Goal: Task Accomplishment & Management: Complete application form

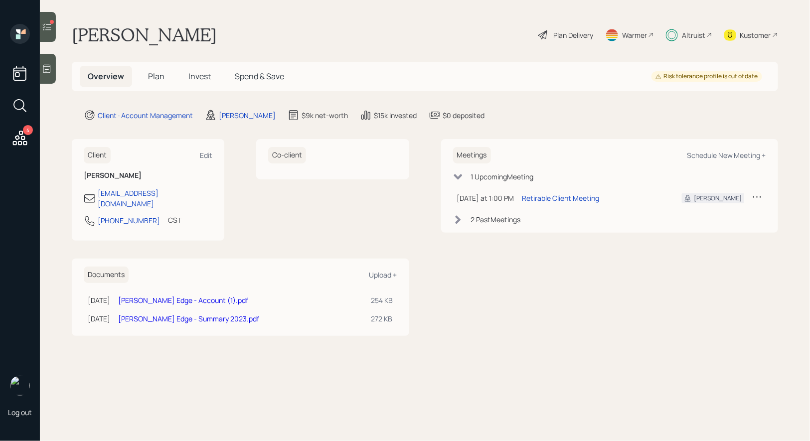
click at [156, 77] on span "Plan" at bounding box center [156, 76] width 16 height 11
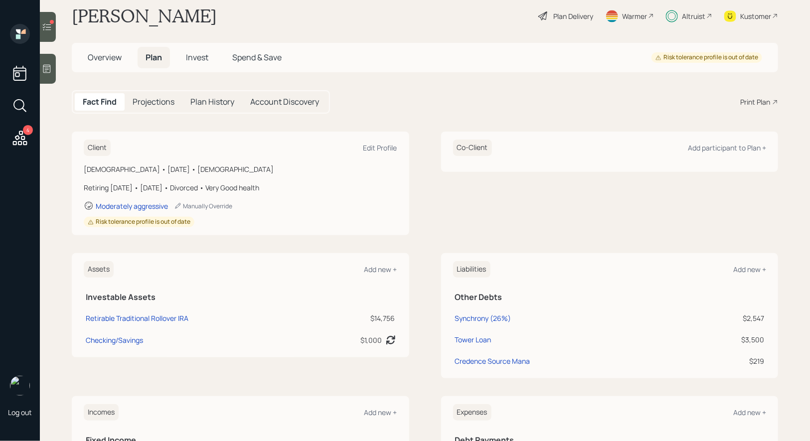
scroll to position [25, 0]
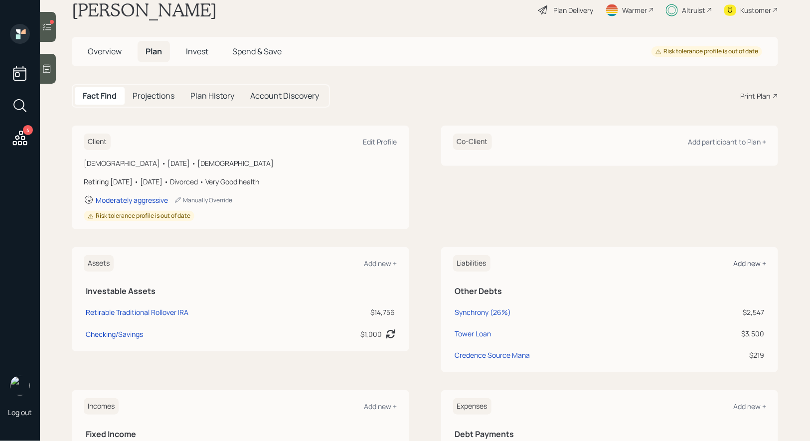
click at [746, 264] on div "Add new +" at bounding box center [750, 263] width 33 height 9
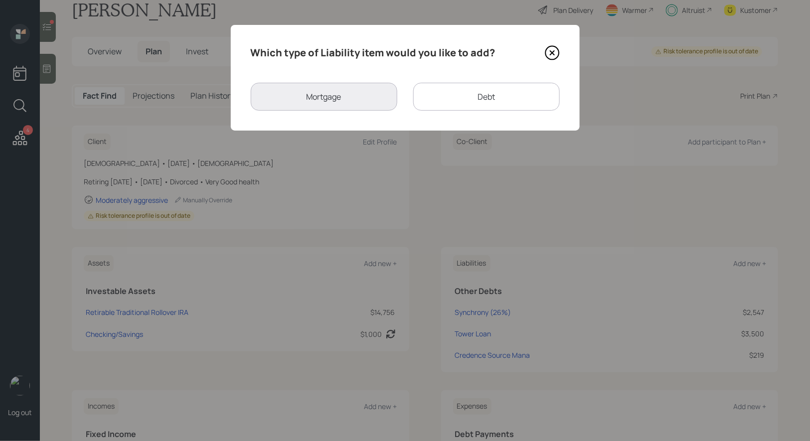
click at [457, 99] on div "Debt" at bounding box center [486, 97] width 147 height 28
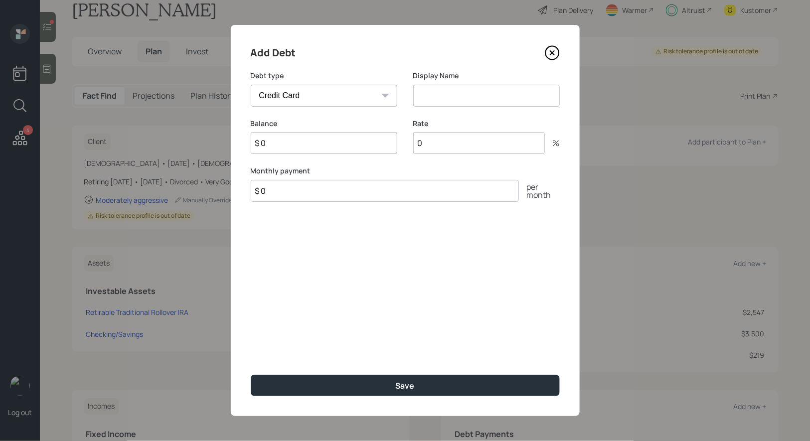
click at [354, 87] on select "Car Credit Card Medical Student Other" at bounding box center [324, 96] width 147 height 22
select select "student"
click at [251, 85] on select "Car Credit Card Medical Student Other" at bounding box center [324, 96] width 147 height 22
click at [487, 95] on input at bounding box center [486, 96] width 147 height 22
type input "Student Loan"
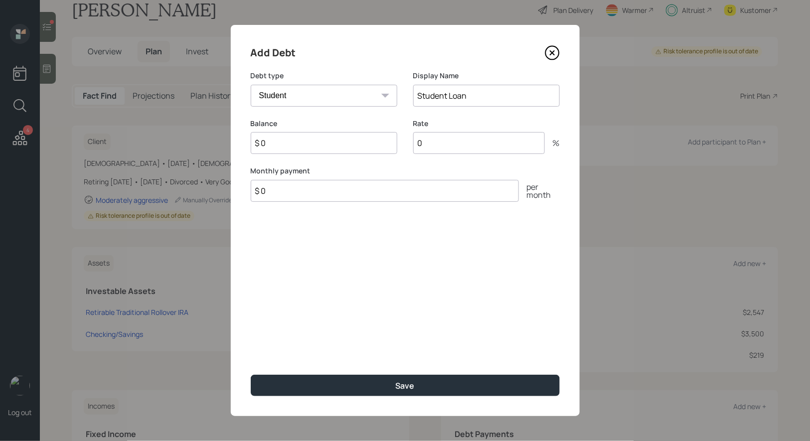
click at [343, 134] on input "$ 0" at bounding box center [324, 143] width 147 height 22
click at [319, 144] on input "$ 0" at bounding box center [324, 143] width 147 height 22
type input "$ 2,236"
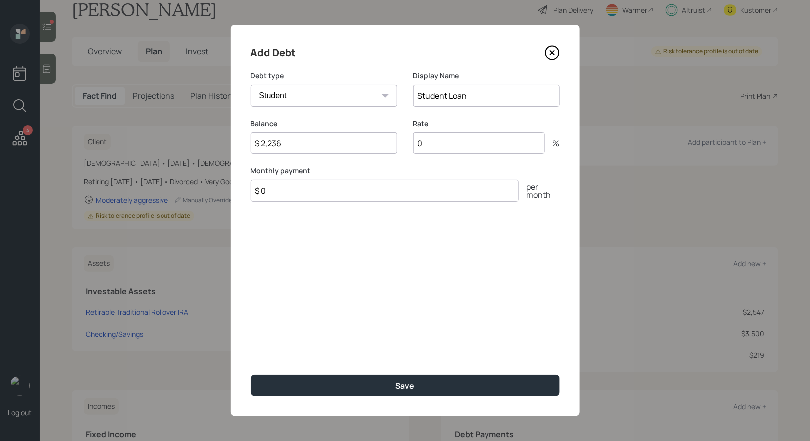
click at [465, 141] on input "0" at bounding box center [479, 143] width 132 height 22
type input "4.29"
click at [493, 97] on input "Student Loan" at bounding box center [486, 96] width 147 height 22
type input "Student Loan (4.29%)"
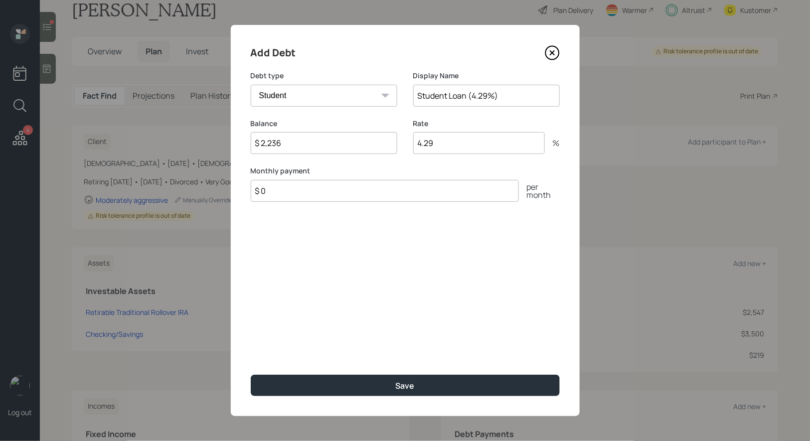
click at [332, 196] on input "$ 0" at bounding box center [385, 191] width 268 height 22
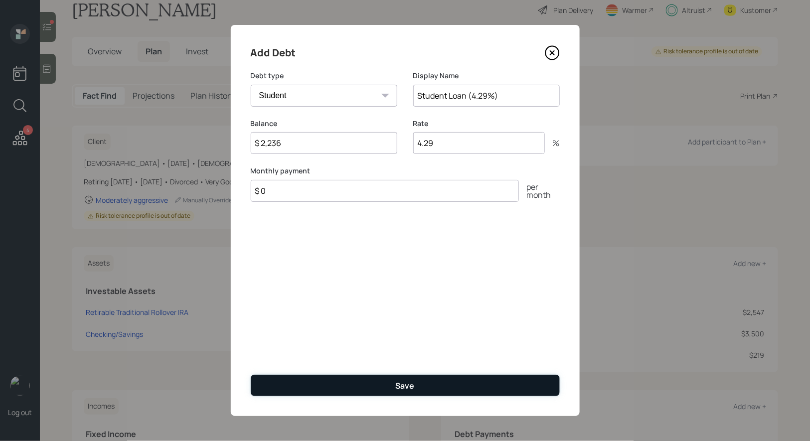
click at [351, 385] on button "Save" at bounding box center [405, 385] width 309 height 21
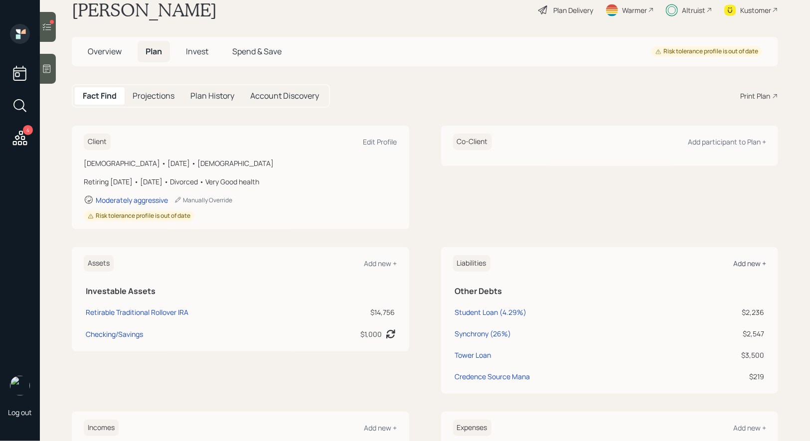
click at [758, 261] on div "Add new +" at bounding box center [750, 263] width 33 height 9
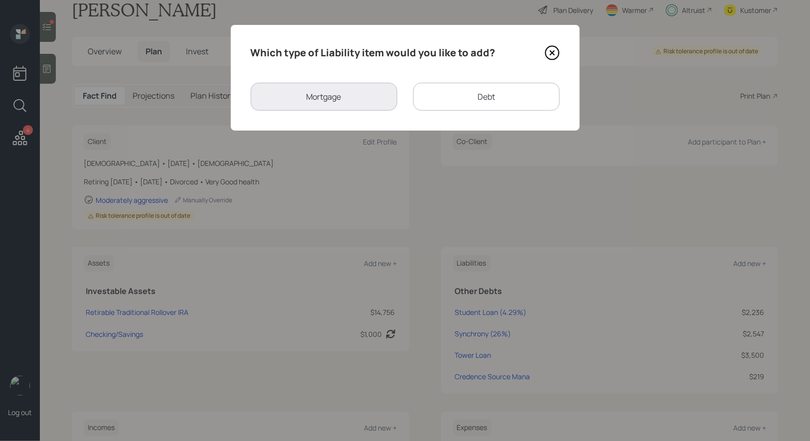
click at [439, 100] on div "Debt" at bounding box center [486, 97] width 147 height 28
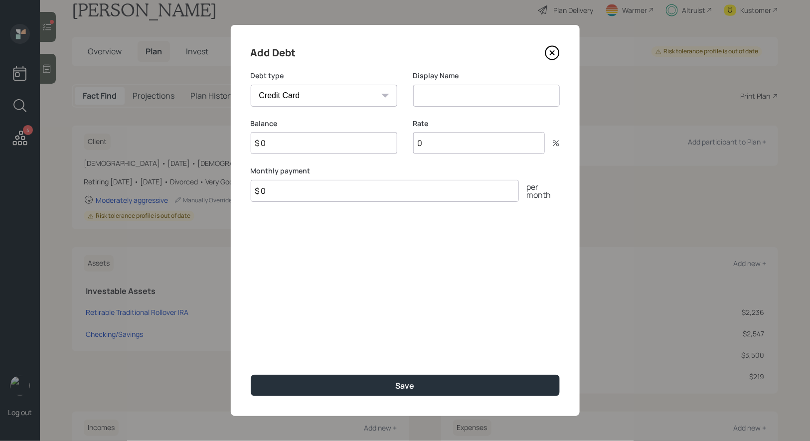
click at [345, 88] on select "Car Credit Card Medical Student Other" at bounding box center [324, 96] width 147 height 22
select select "student"
click at [251, 85] on select "Car Credit Card Medical Student Other" at bounding box center [324, 96] width 147 height 22
click at [427, 100] on input at bounding box center [486, 96] width 147 height 22
type input "Student Loan"
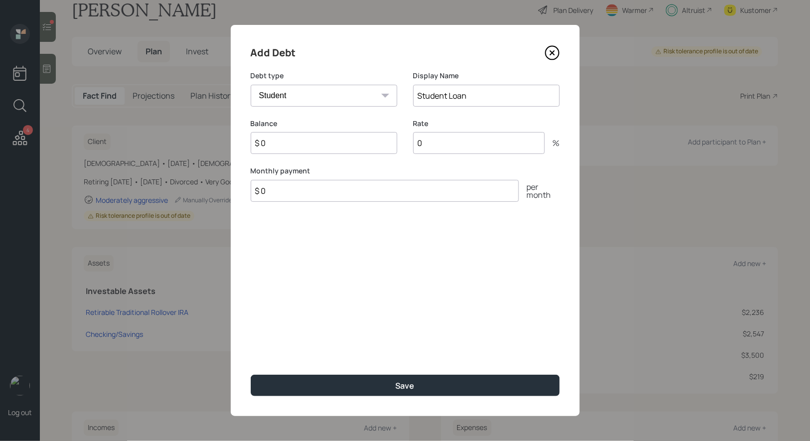
click at [300, 150] on input "$ 0" at bounding box center [324, 143] width 147 height 22
type input "$ 3,967"
click at [497, 96] on input "Student Loan" at bounding box center [486, 96] width 147 height 22
type input "Student Loan (4.29%)"
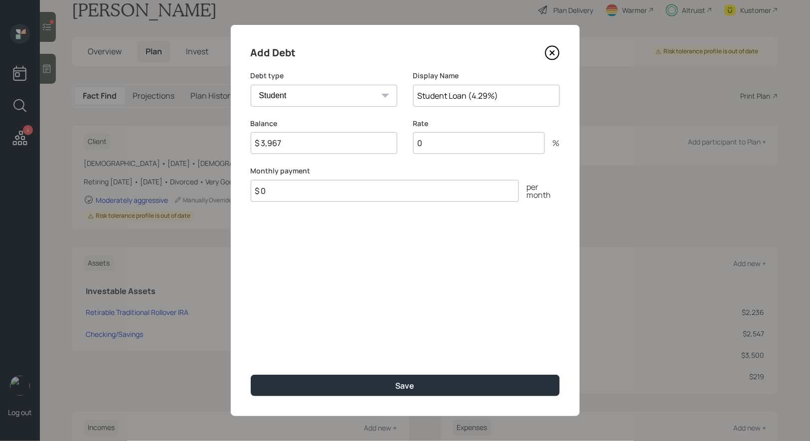
click at [478, 144] on input "0" at bounding box center [479, 143] width 132 height 22
type input "4.29"
click at [304, 199] on input "$ 0" at bounding box center [385, 191] width 268 height 22
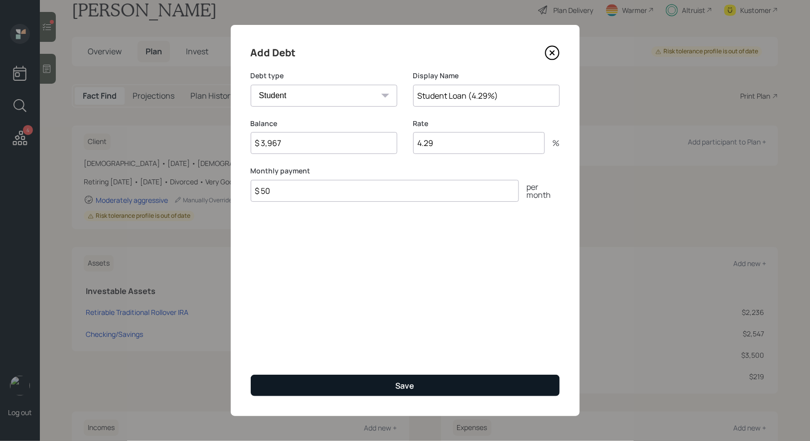
type input "$ 50"
click at [352, 383] on button "Save" at bounding box center [405, 385] width 309 height 21
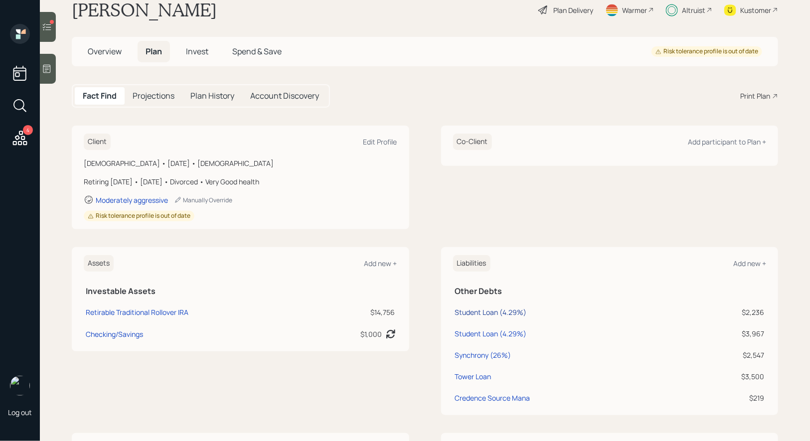
click at [469, 308] on div "Student Loan (4.29%)" at bounding box center [491, 312] width 72 height 10
select select "student"
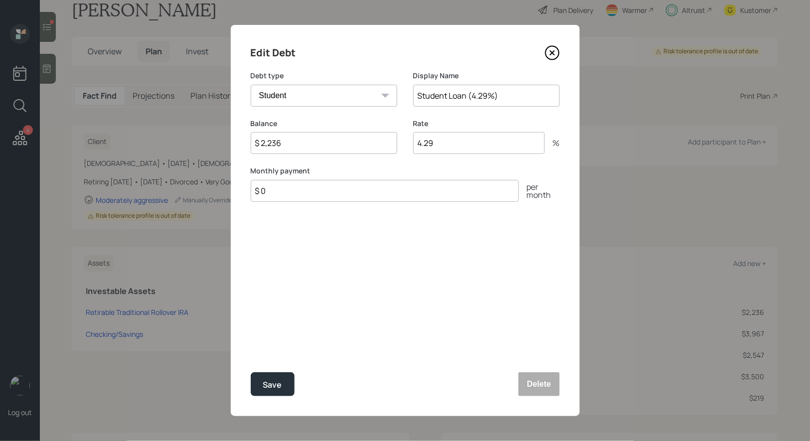
click at [325, 193] on input "$ 0" at bounding box center [385, 191] width 268 height 22
type input "$ 50"
click at [270, 387] on div "Save" at bounding box center [272, 385] width 19 height 13
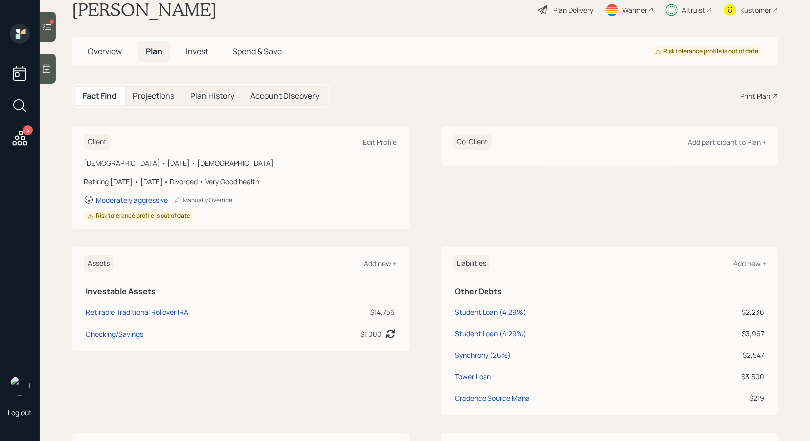
click at [477, 376] on div "Tower Loan" at bounding box center [473, 377] width 36 height 10
select select "credit_card"
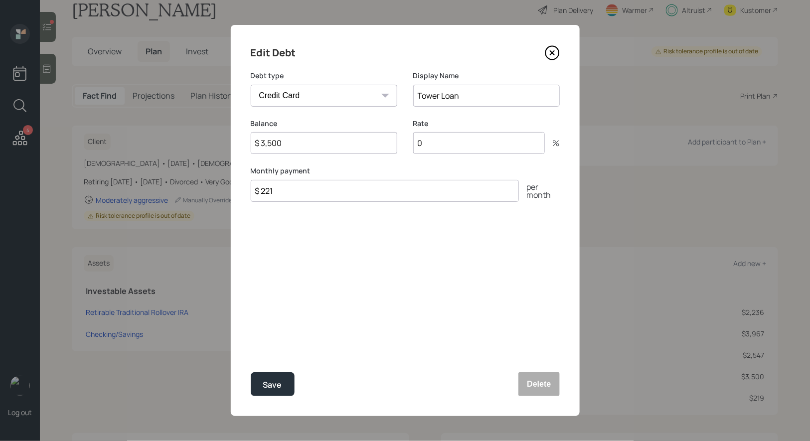
click at [304, 146] on input "$ 3,500" at bounding box center [324, 143] width 147 height 22
type input "$ 2,070"
click at [289, 191] on input "$ 221" at bounding box center [385, 191] width 268 height 22
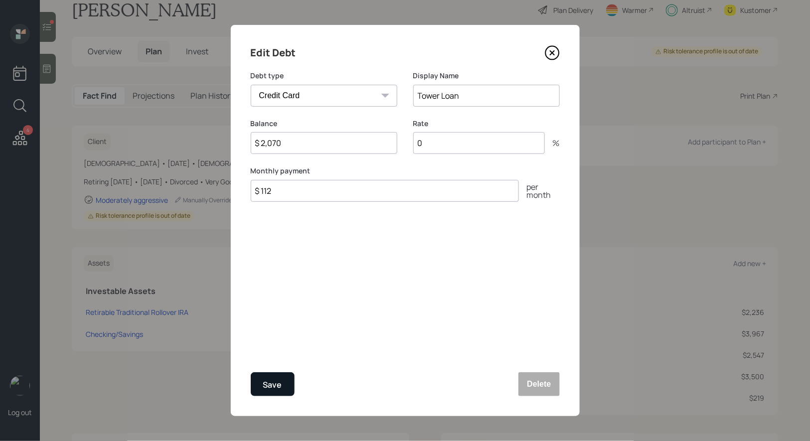
type input "$ 112"
click at [283, 383] on button "Save" at bounding box center [273, 385] width 44 height 24
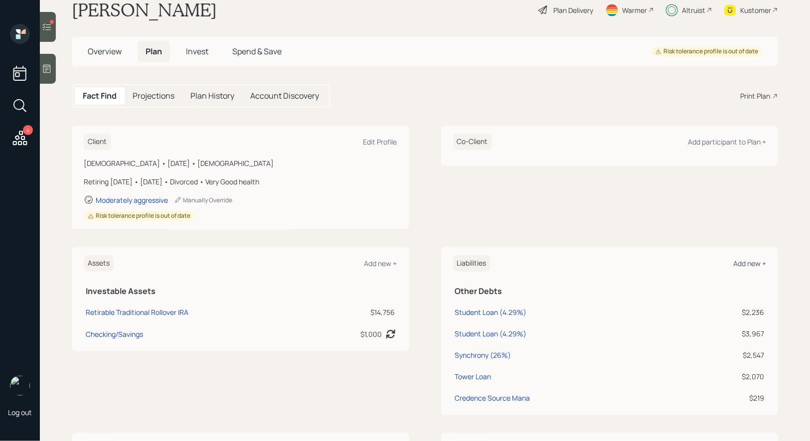
click at [750, 261] on div "Add new +" at bounding box center [750, 263] width 33 height 9
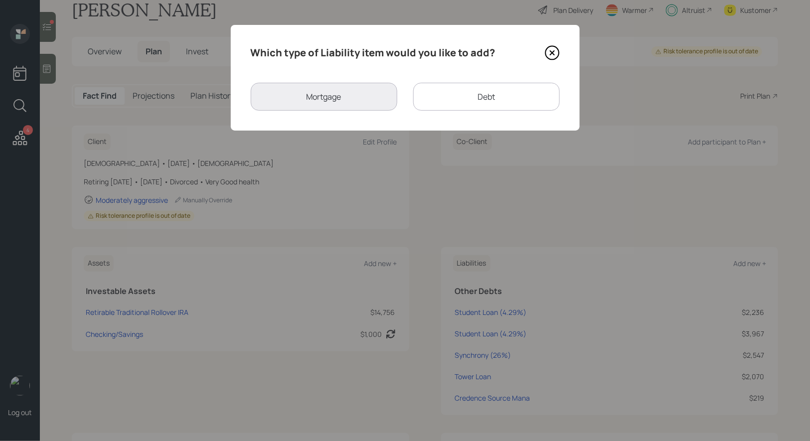
click at [441, 101] on div "Debt" at bounding box center [486, 97] width 147 height 28
select select "credit_card"
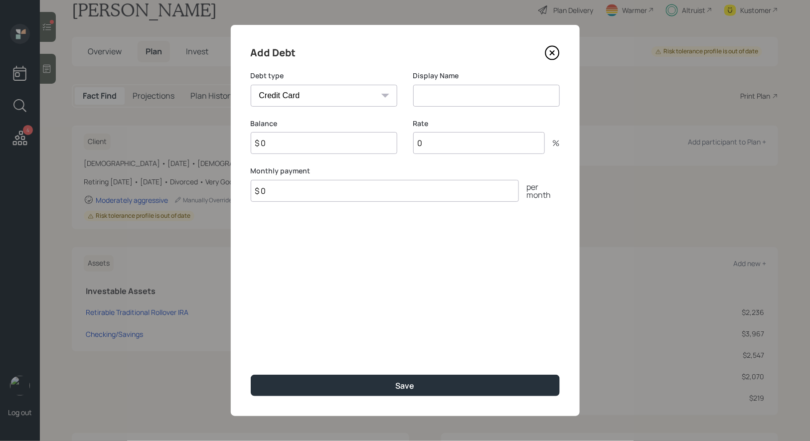
click at [448, 97] on input at bounding box center [486, 96] width 147 height 22
type input "Tower Loan"
click at [331, 139] on input "$ 0" at bounding box center [324, 143] width 147 height 22
type input "$ 3,551"
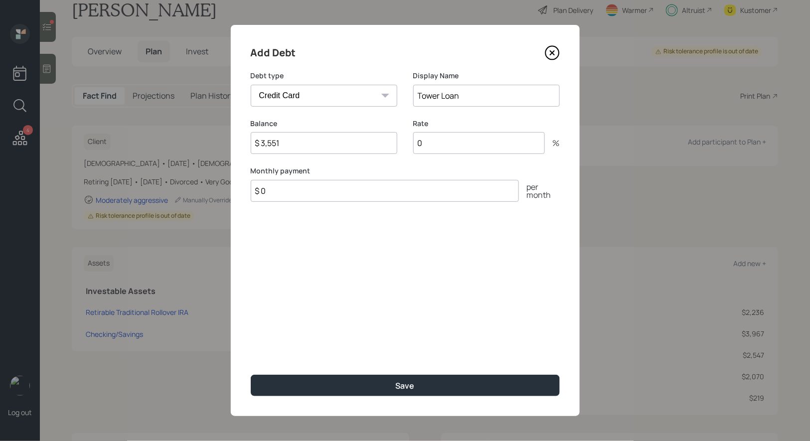
click at [284, 196] on input "$ 0" at bounding box center [385, 191] width 268 height 22
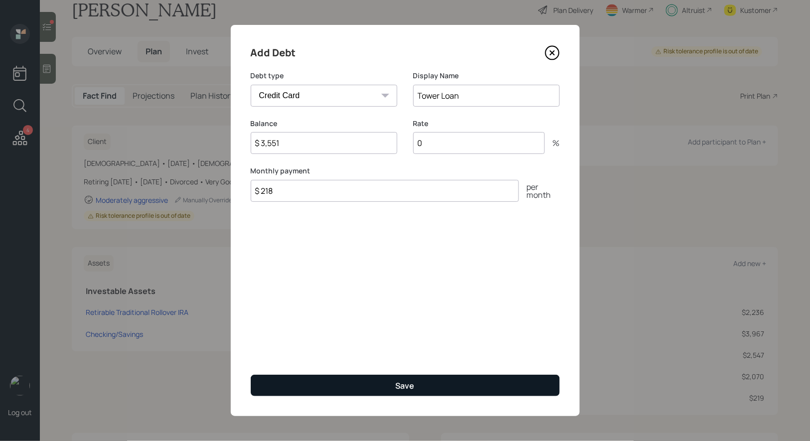
type input "$ 218"
click at [341, 386] on button "Save" at bounding box center [405, 385] width 309 height 21
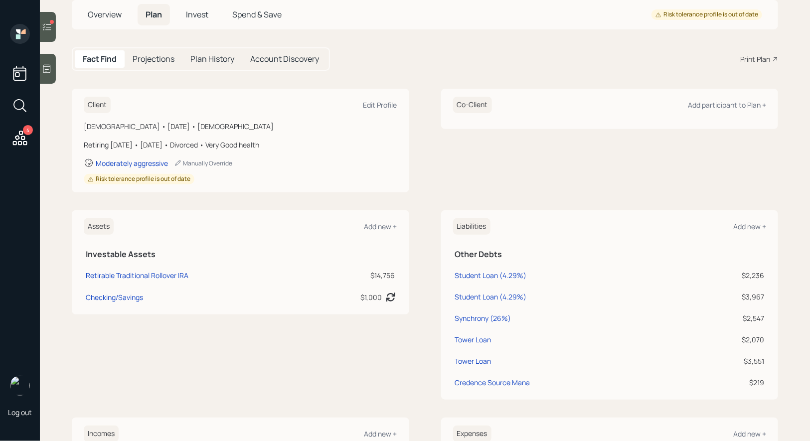
scroll to position [65, 0]
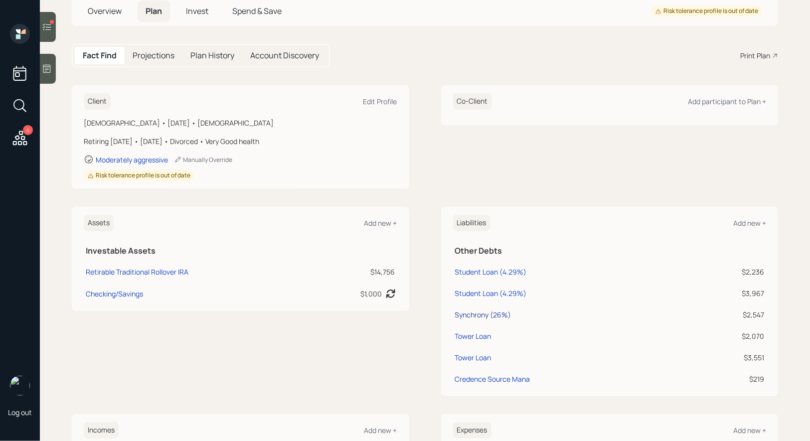
click at [471, 312] on div "Synchrony (26%)" at bounding box center [483, 315] width 56 height 10
select select "credit_card"
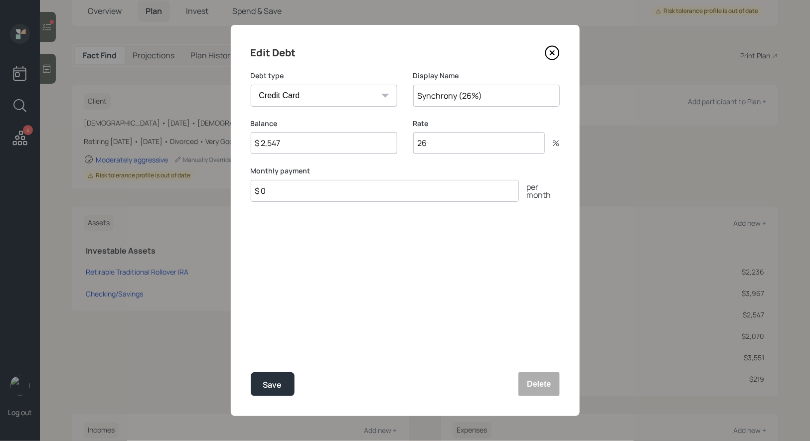
click at [309, 150] on input "$ 2,547" at bounding box center [324, 143] width 147 height 22
click at [556, 54] on icon at bounding box center [552, 52] width 15 height 15
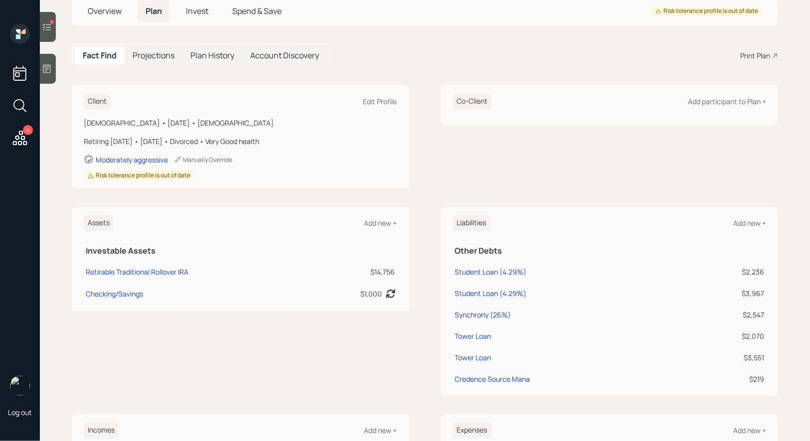
click at [482, 312] on div "Synchrony (26%)" at bounding box center [483, 315] width 56 height 10
select select "credit_card"
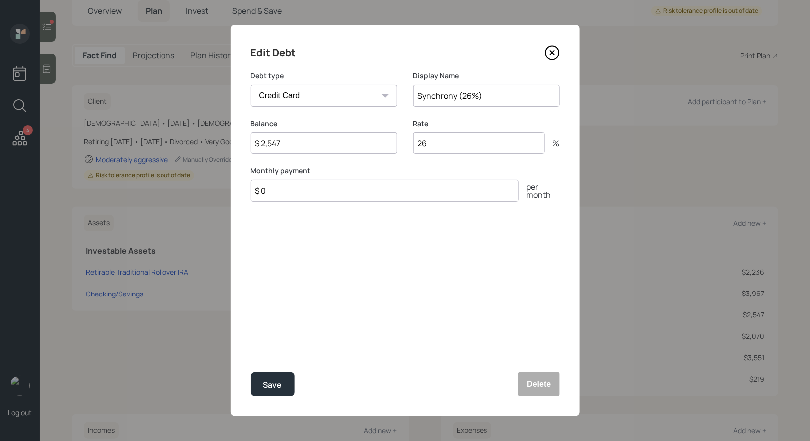
click at [305, 149] on input "$ 2,547" at bounding box center [324, 143] width 147 height 22
type input "$ 1,611"
click at [296, 196] on input "$ 0" at bounding box center [385, 191] width 268 height 22
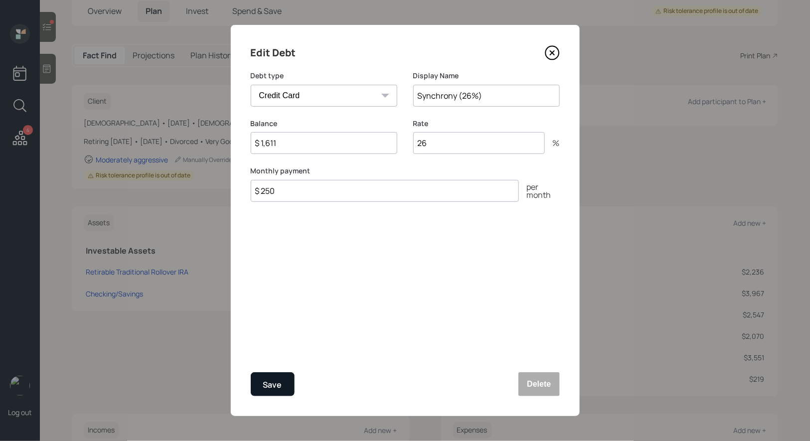
type input "$ 250"
click at [275, 386] on div "Save" at bounding box center [272, 385] width 19 height 13
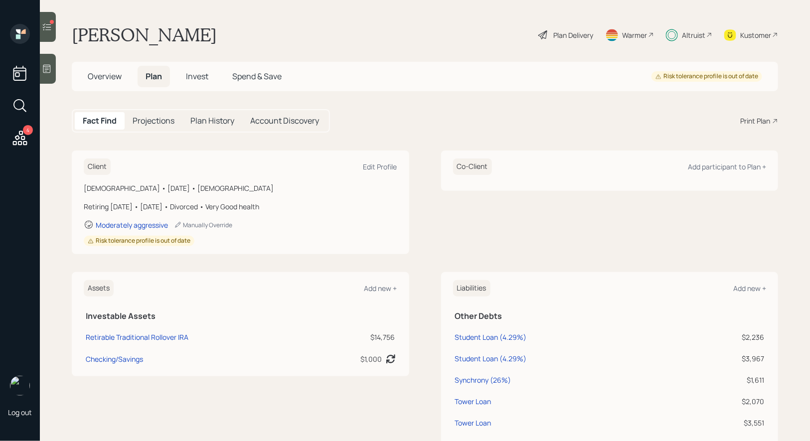
click at [545, 34] on icon at bounding box center [544, 35] width 12 height 12
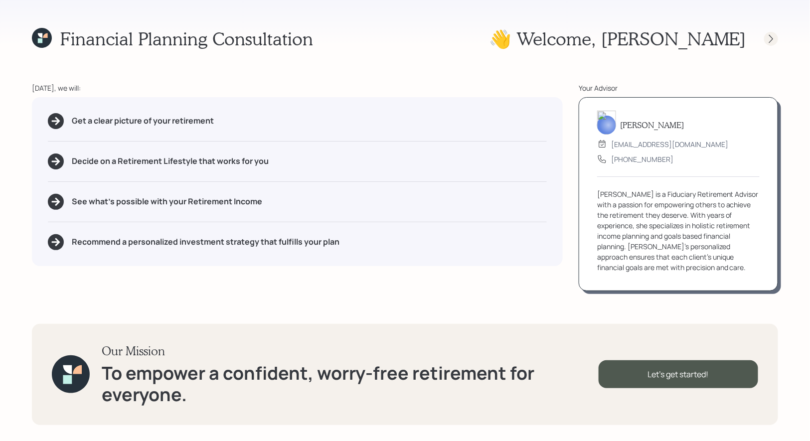
click at [771, 38] on icon at bounding box center [772, 39] width 10 height 10
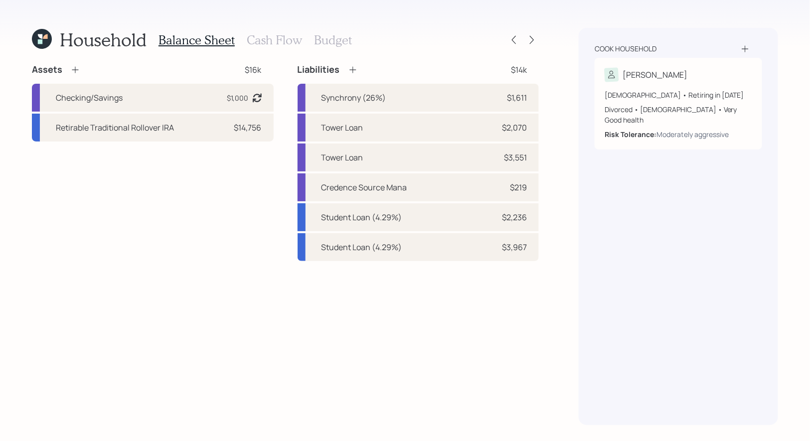
click at [271, 36] on h3 "Cash Flow" at bounding box center [274, 40] width 55 height 14
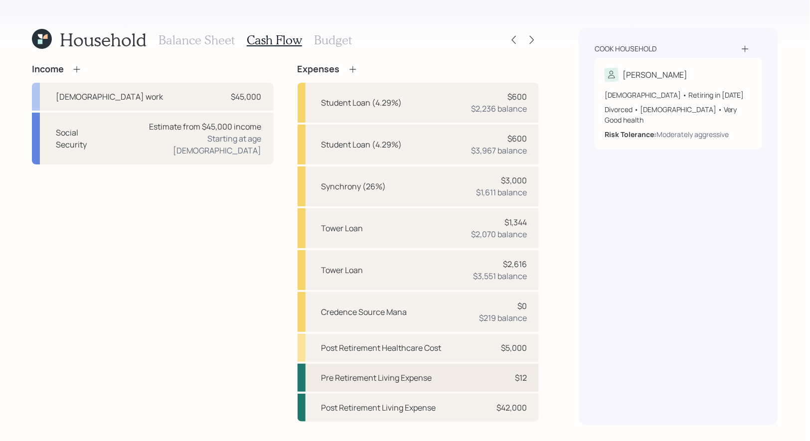
click at [332, 380] on div "Pre Retirement Living Expense" at bounding box center [377, 378] width 111 height 12
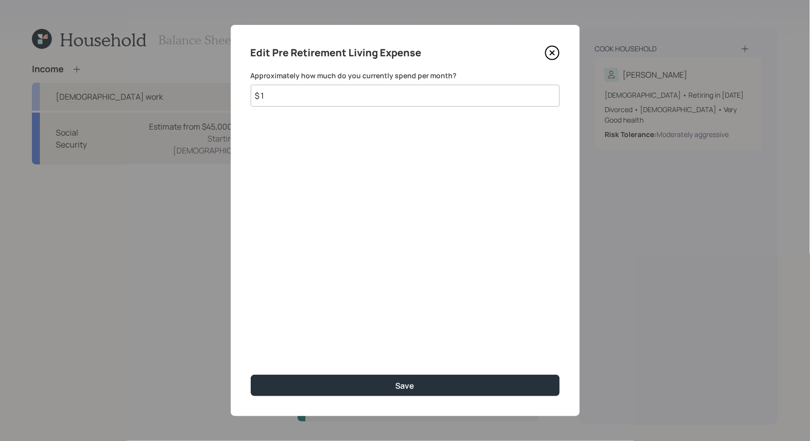
click at [286, 92] on input "$ 1" at bounding box center [405, 96] width 309 height 22
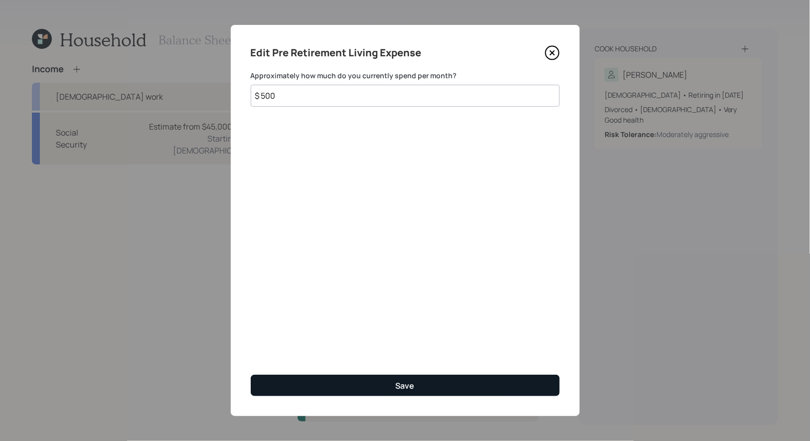
type input "$ 500"
click at [325, 389] on button "Save" at bounding box center [405, 385] width 309 height 21
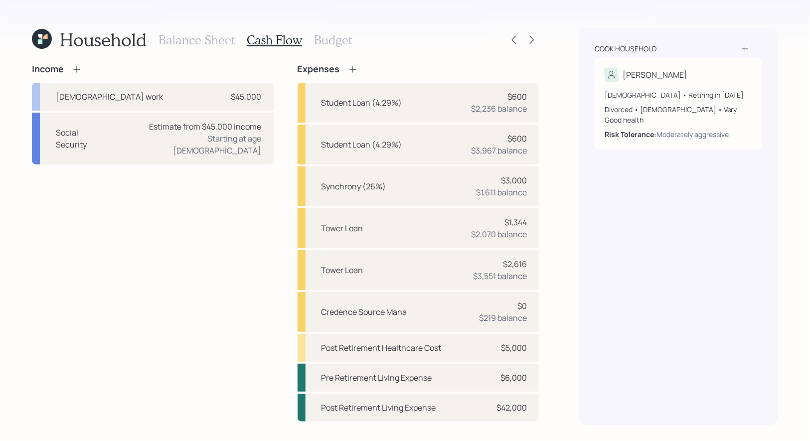
click at [353, 68] on icon at bounding box center [353, 69] width 10 height 10
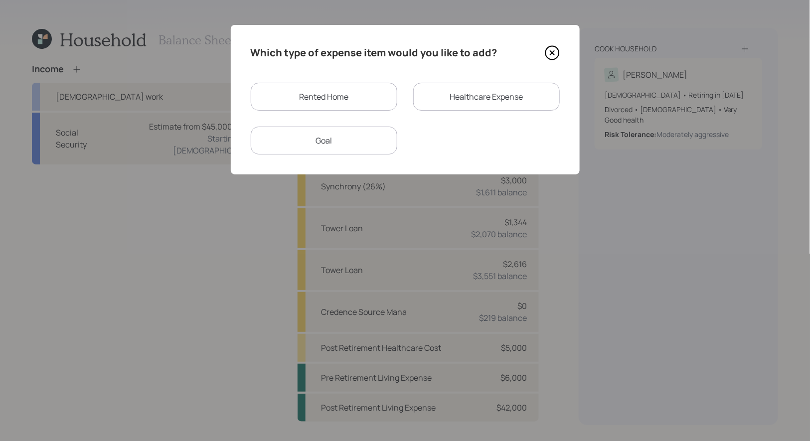
click at [482, 101] on div "Healthcare Expense" at bounding box center [486, 97] width 147 height 28
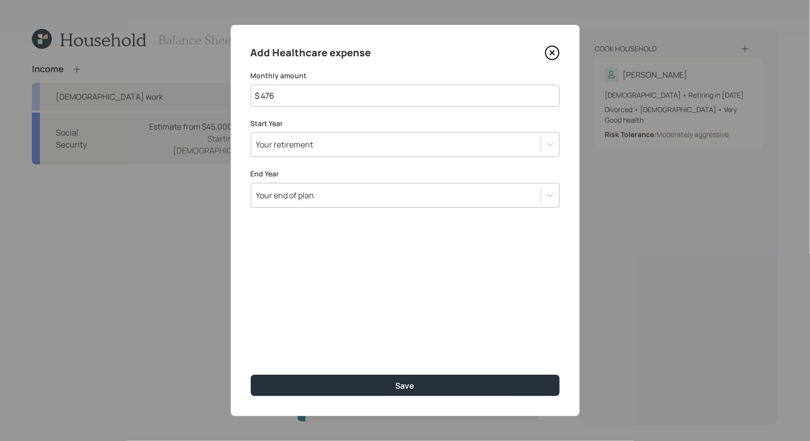
click at [308, 94] on input "$ 476" at bounding box center [405, 96] width 309 height 22
type input "$ 250"
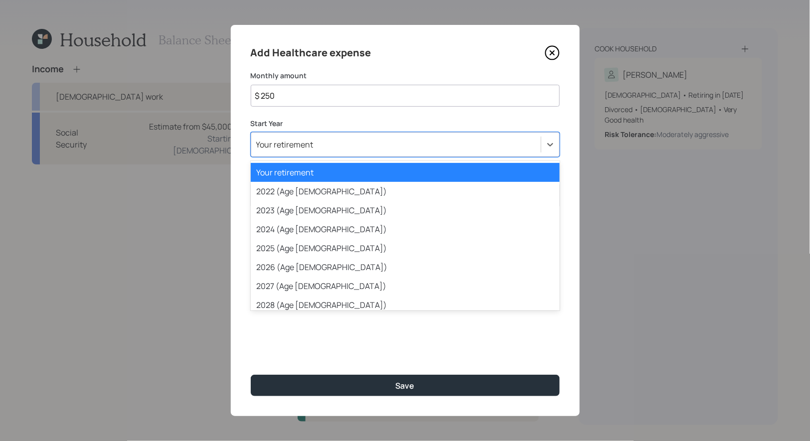
click at [311, 146] on div "Your retirement" at bounding box center [284, 144] width 57 height 11
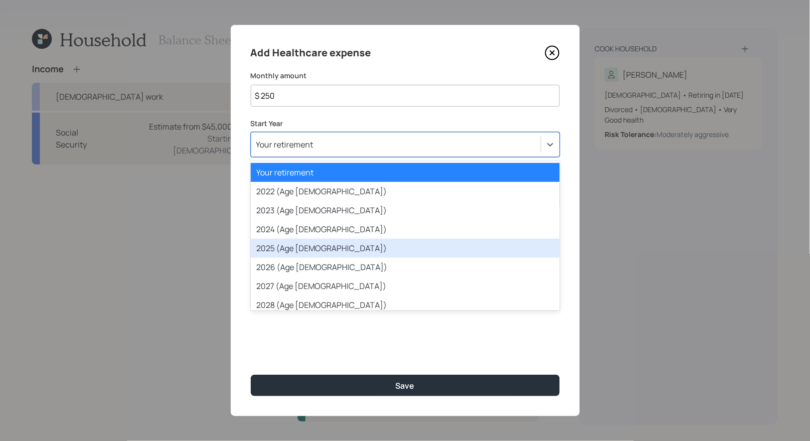
click at [306, 246] on div "2025 (Age 43)" at bounding box center [405, 248] width 309 height 19
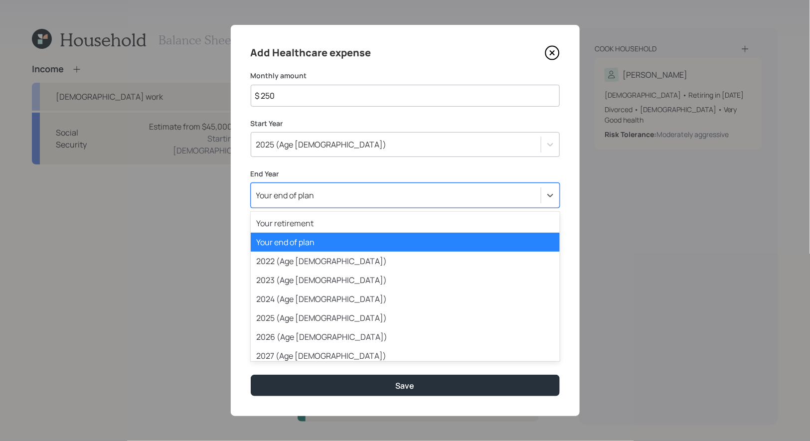
click at [293, 198] on div "Your end of plan" at bounding box center [285, 195] width 58 height 11
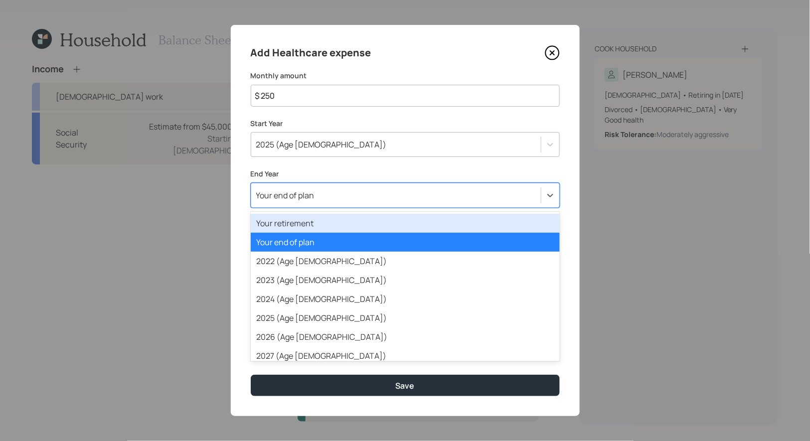
click at [293, 225] on div "Your retirement" at bounding box center [405, 223] width 309 height 19
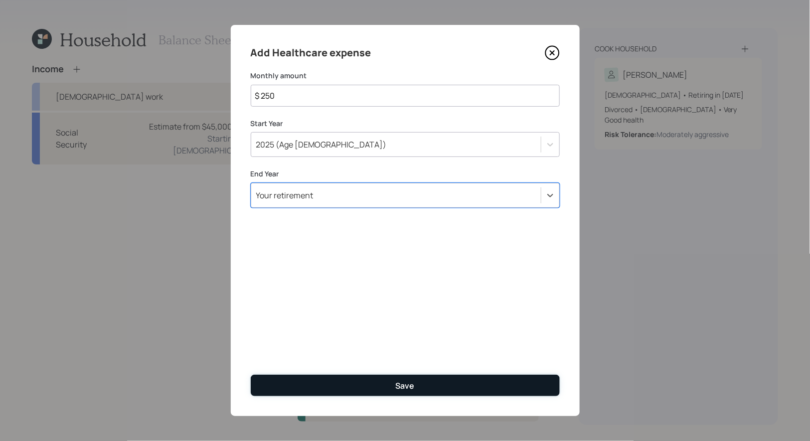
click at [302, 385] on button "Save" at bounding box center [405, 385] width 309 height 21
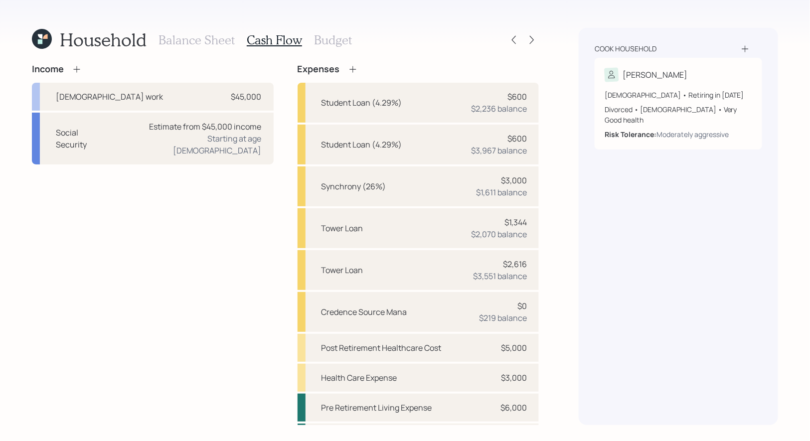
click at [326, 46] on h3 "Budget" at bounding box center [333, 40] width 38 height 14
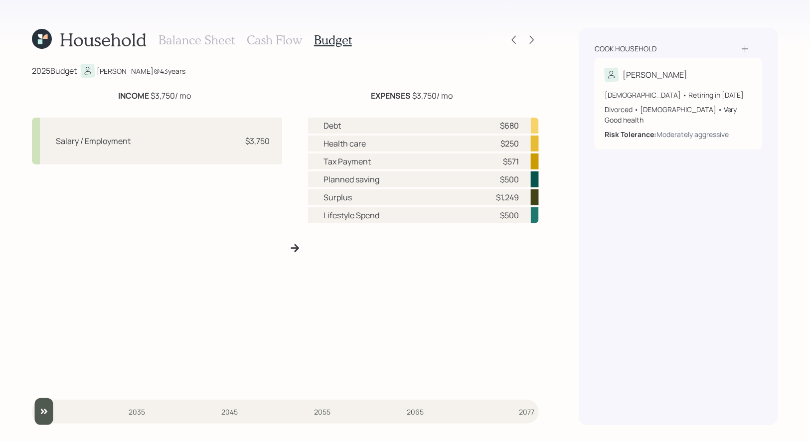
click at [197, 37] on h3 "Balance Sheet" at bounding box center [197, 40] width 76 height 14
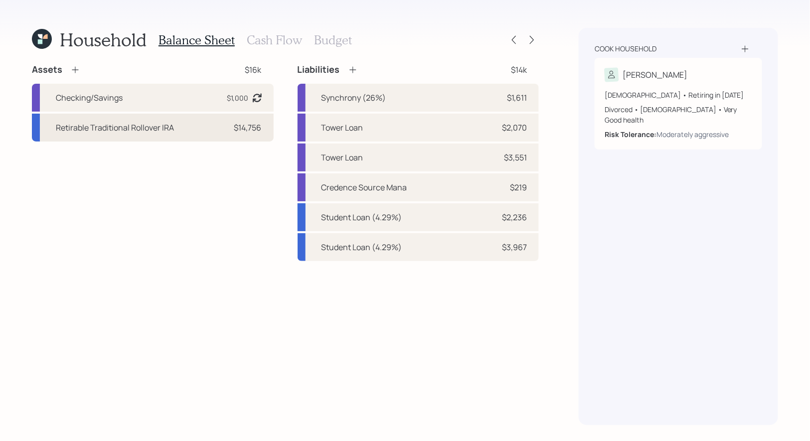
click at [106, 126] on div "Retirable Traditional Rollover IRA" at bounding box center [115, 128] width 118 height 12
select select "ira"
select select "balanced"
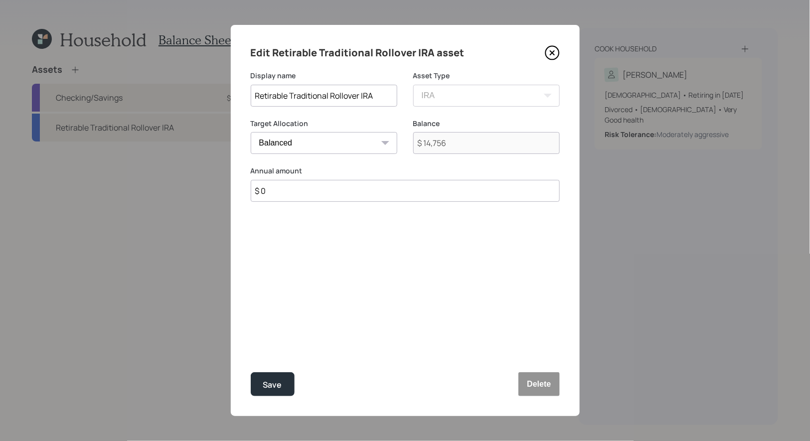
click at [554, 53] on icon at bounding box center [552, 52] width 15 height 15
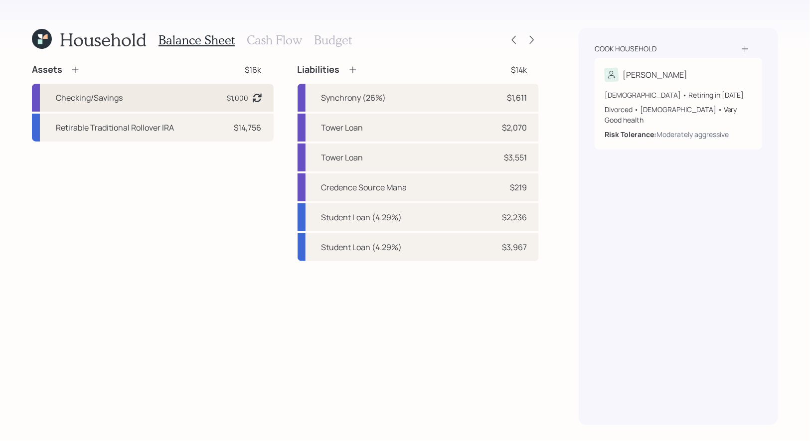
click at [113, 98] on div "Checking/Savings" at bounding box center [89, 98] width 67 height 12
select select "cash"
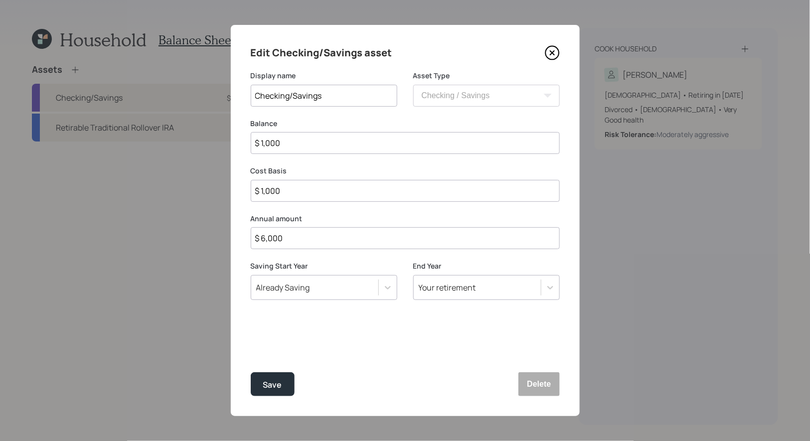
click at [311, 236] on input "$ 6,000" at bounding box center [405, 238] width 309 height 22
type input "$ 0"
click at [274, 386] on div "Save" at bounding box center [272, 385] width 19 height 13
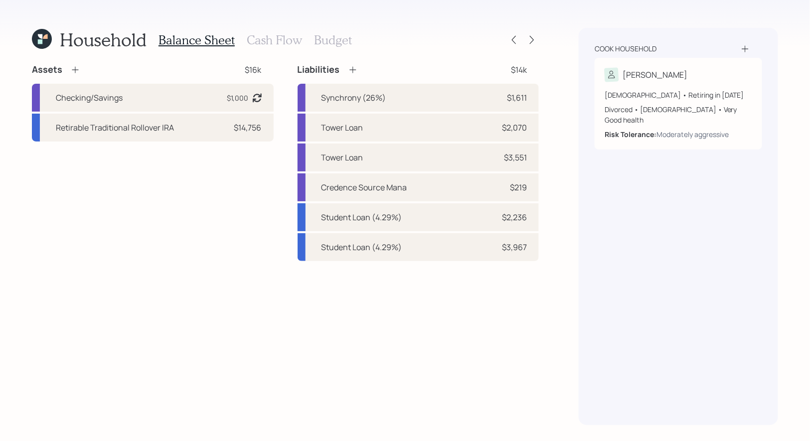
click at [335, 40] on h3 "Budget" at bounding box center [333, 40] width 38 height 14
